Goal: Information Seeking & Learning: Learn about a topic

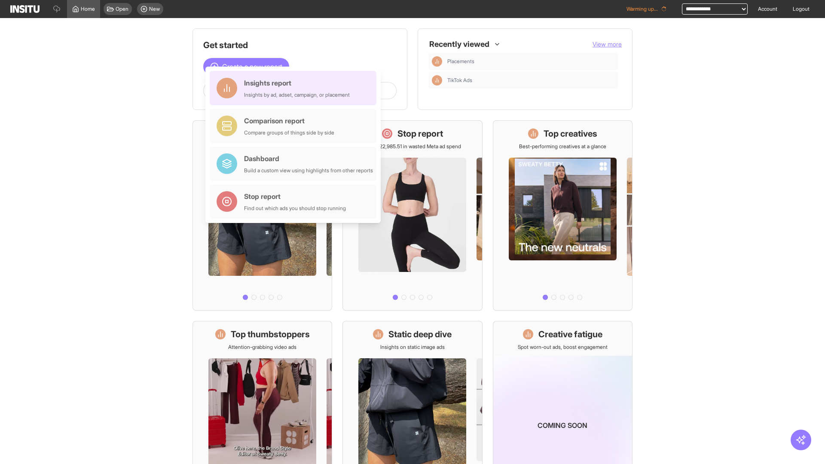
click at [295, 88] on div "Insights report Insights by ad, adset, campaign, or placement" at bounding box center [297, 88] width 106 height 21
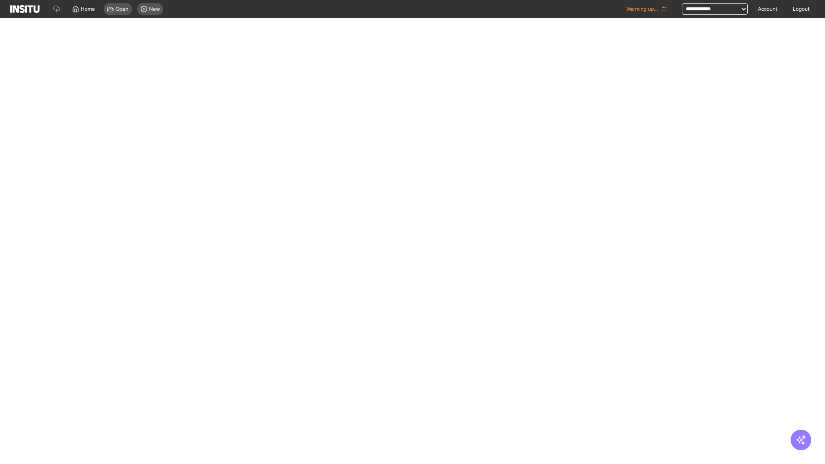
select select "**"
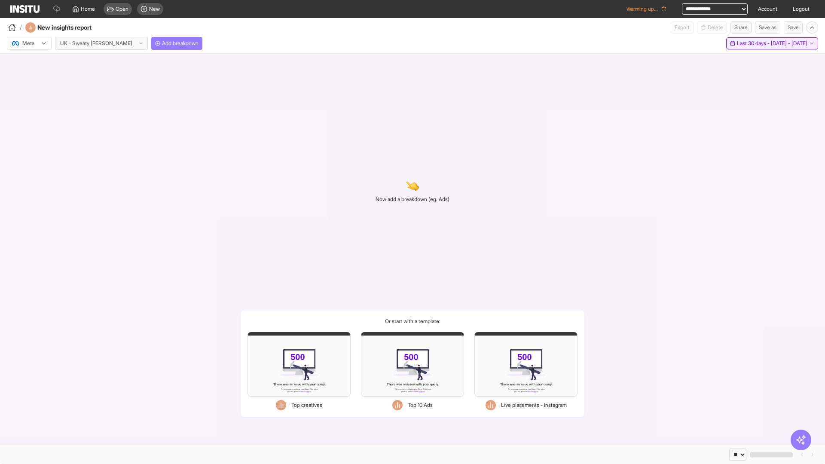
click at [754, 43] on span "Last 30 days - [DATE] - [DATE]" at bounding box center [772, 43] width 71 height 7
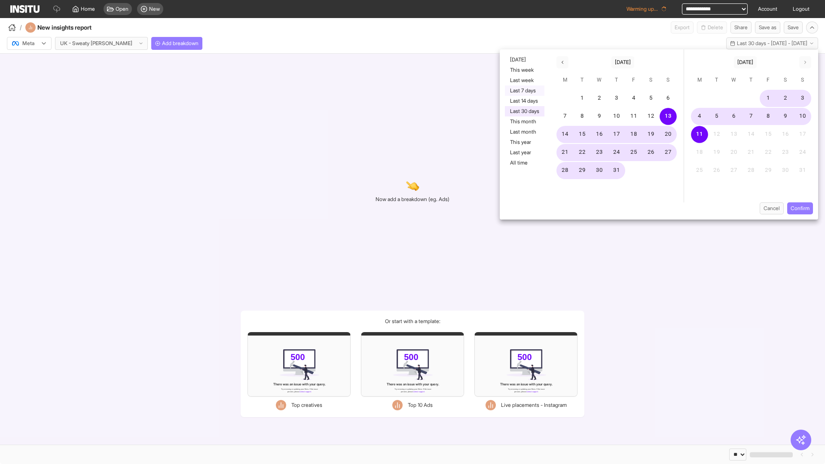
click at [524, 91] on button "Last 7 days" at bounding box center [525, 91] width 40 height 10
